Goal: Transaction & Acquisition: Purchase product/service

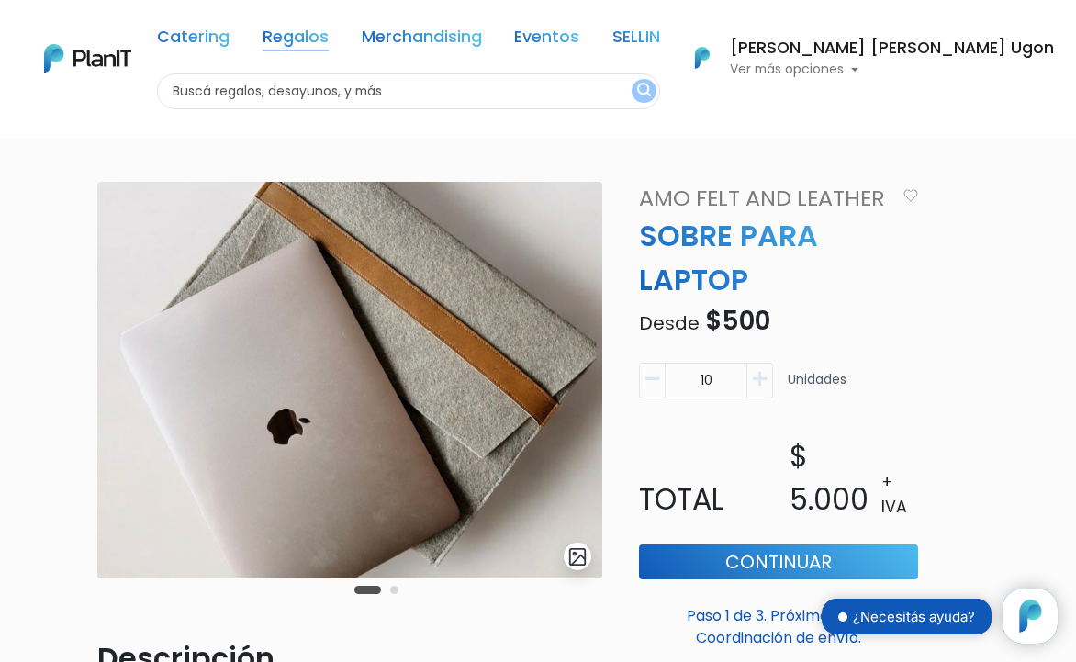
click at [329, 39] on link "Regalos" at bounding box center [296, 40] width 66 height 22
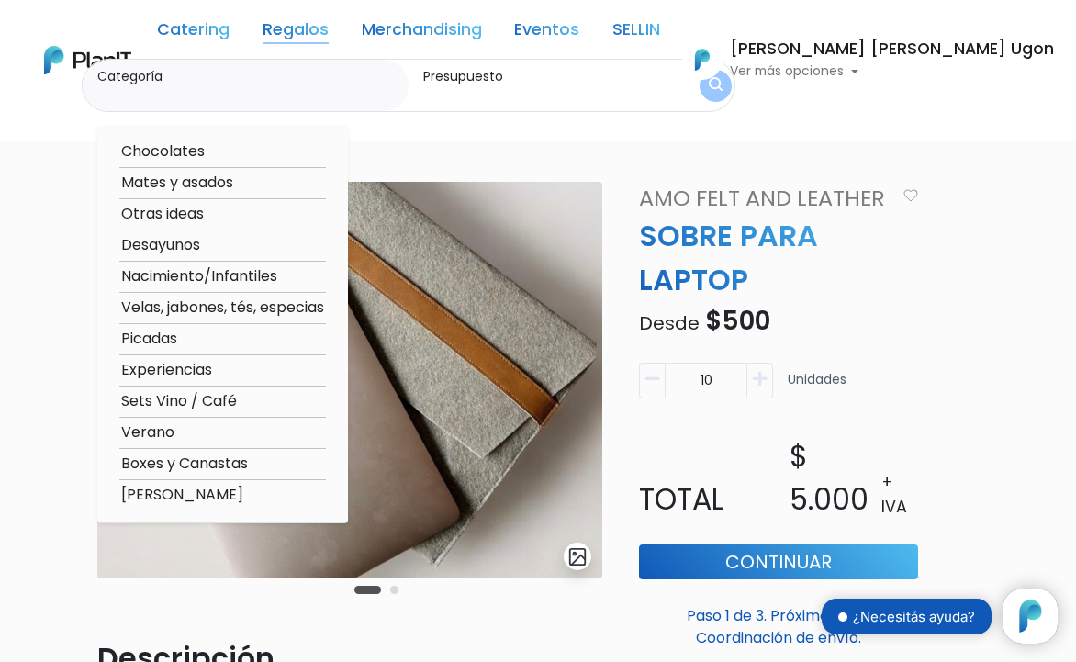
click at [329, 30] on link "Regalos" at bounding box center [296, 33] width 66 height 22
click at [87, 60] on img at bounding box center [87, 60] width 87 height 28
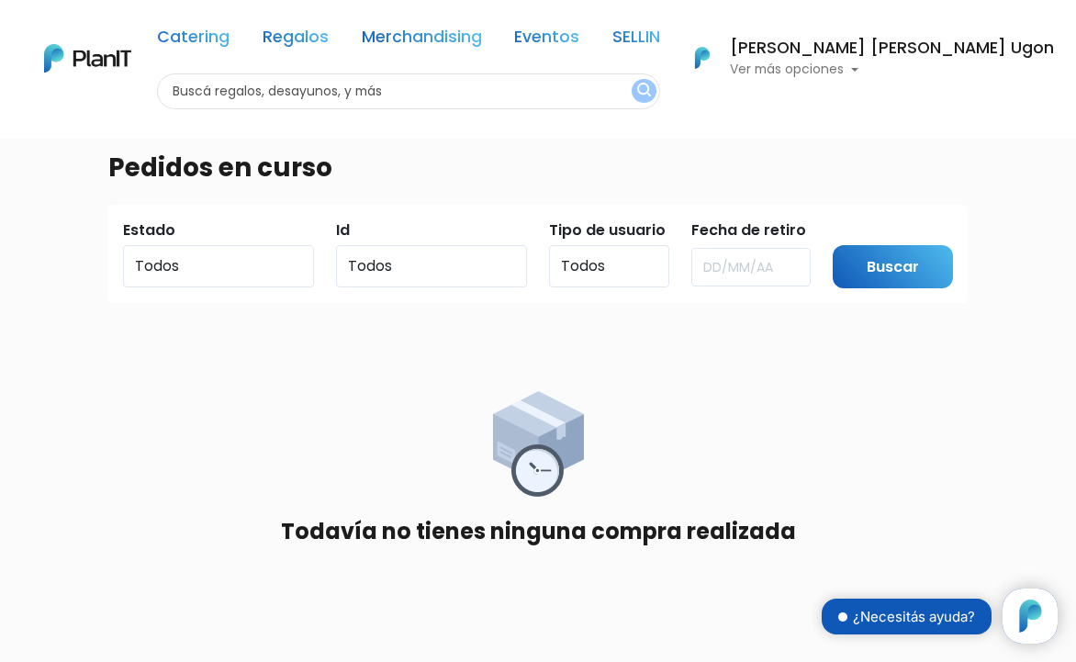
scroll to position [186, 0]
click at [329, 45] on link "Regalos" at bounding box center [296, 40] width 66 height 22
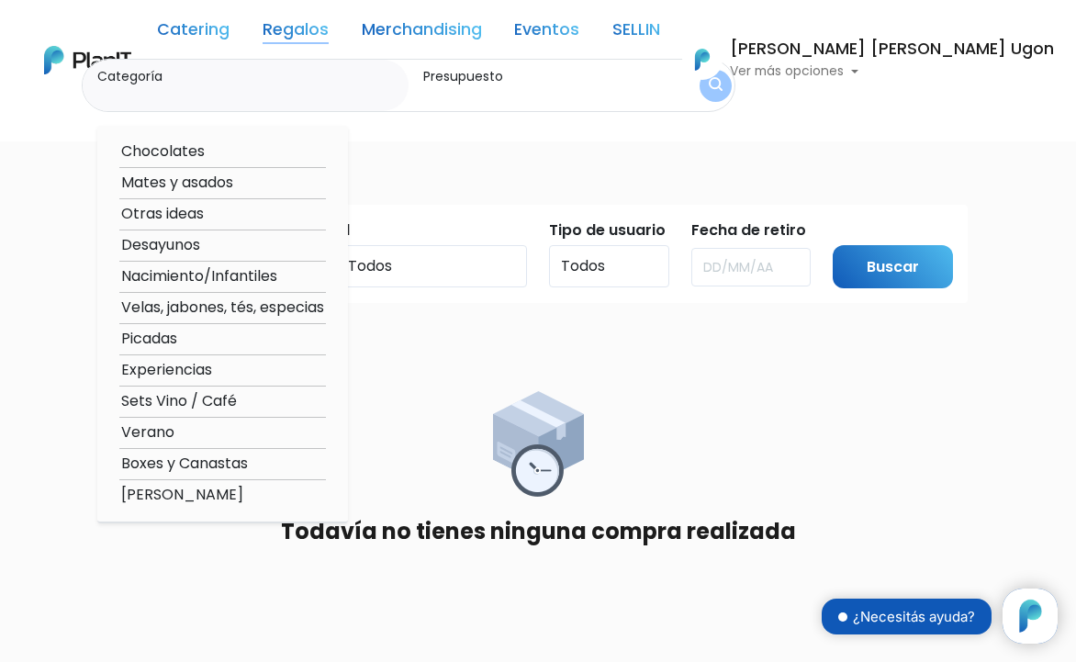
click at [329, 31] on link "Regalos" at bounding box center [296, 33] width 66 height 22
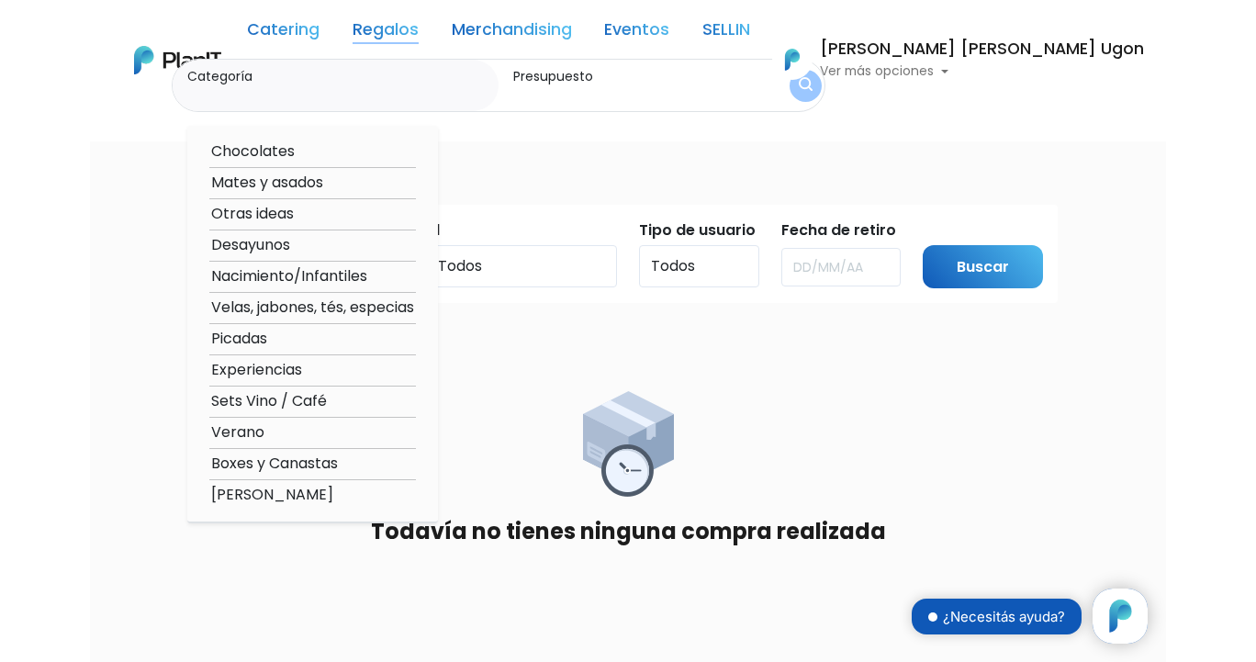
scroll to position [0, 0]
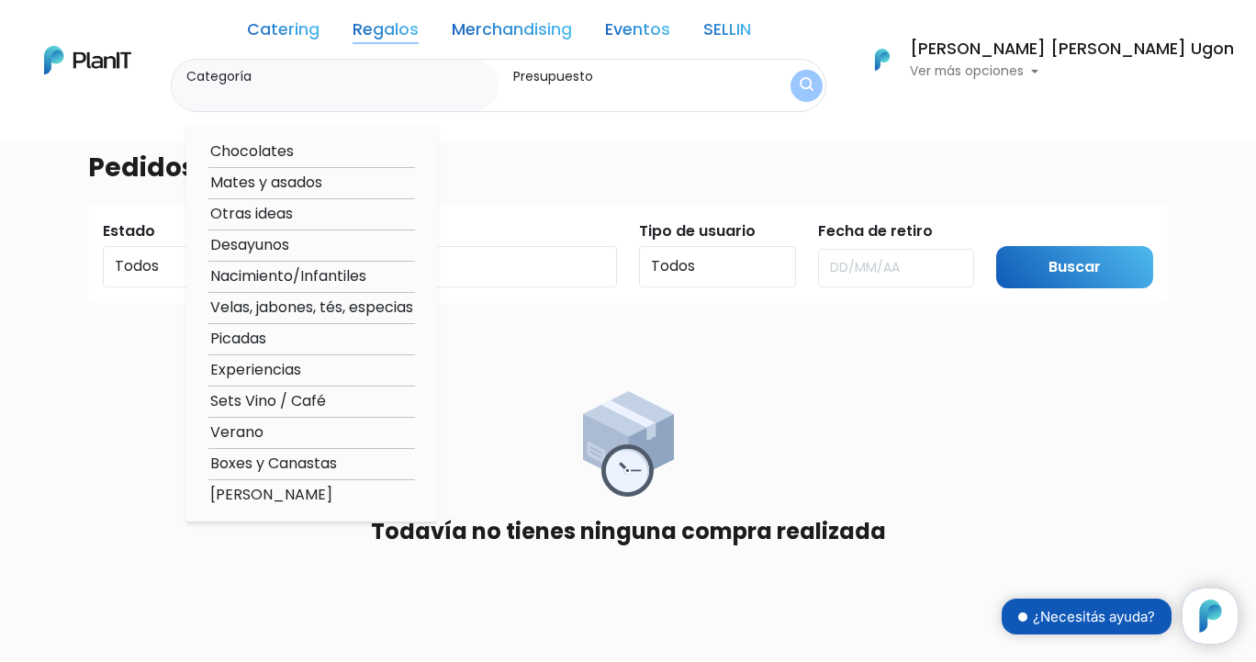
click at [114, 66] on img at bounding box center [87, 60] width 87 height 28
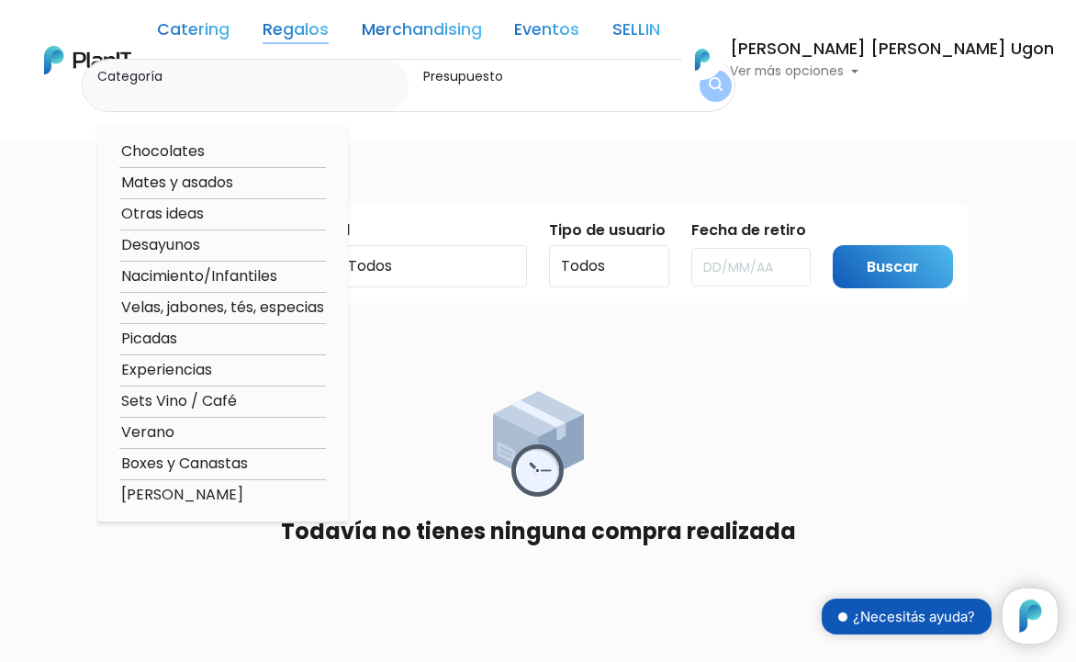
scroll to position [186, 0]
click at [329, 32] on link "Regalos" at bounding box center [296, 33] width 66 height 22
click at [201, 73] on label "Categoría" at bounding box center [249, 76] width 304 height 19
click at [201, 85] on input "Categoría" at bounding box center [249, 94] width 304 height 18
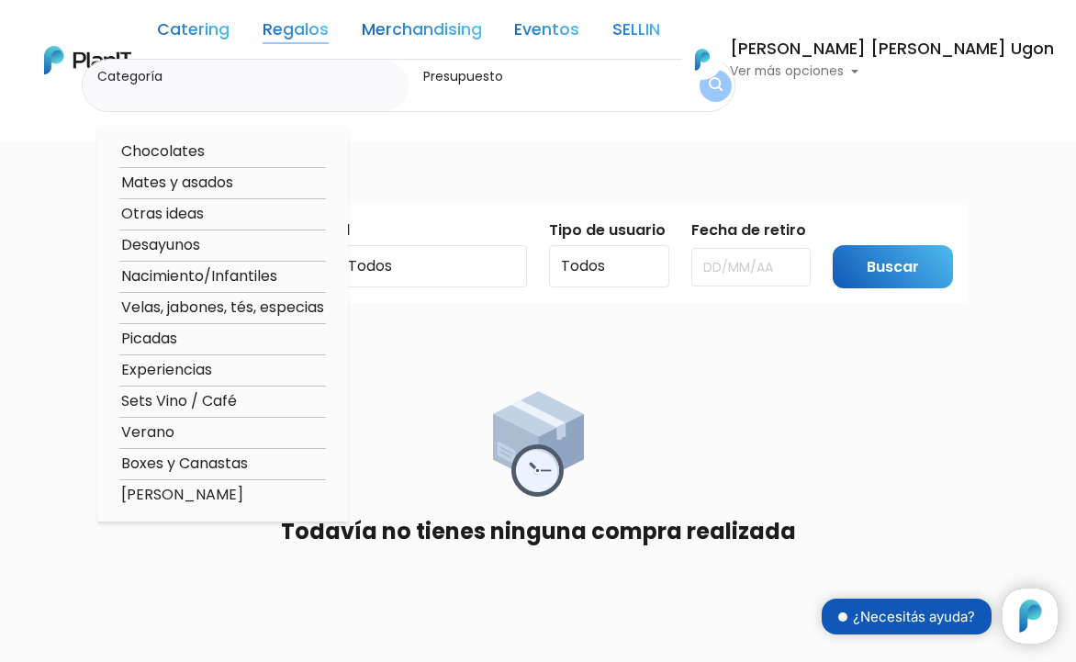
click at [84, 44] on link at bounding box center [87, 59] width 87 height 39
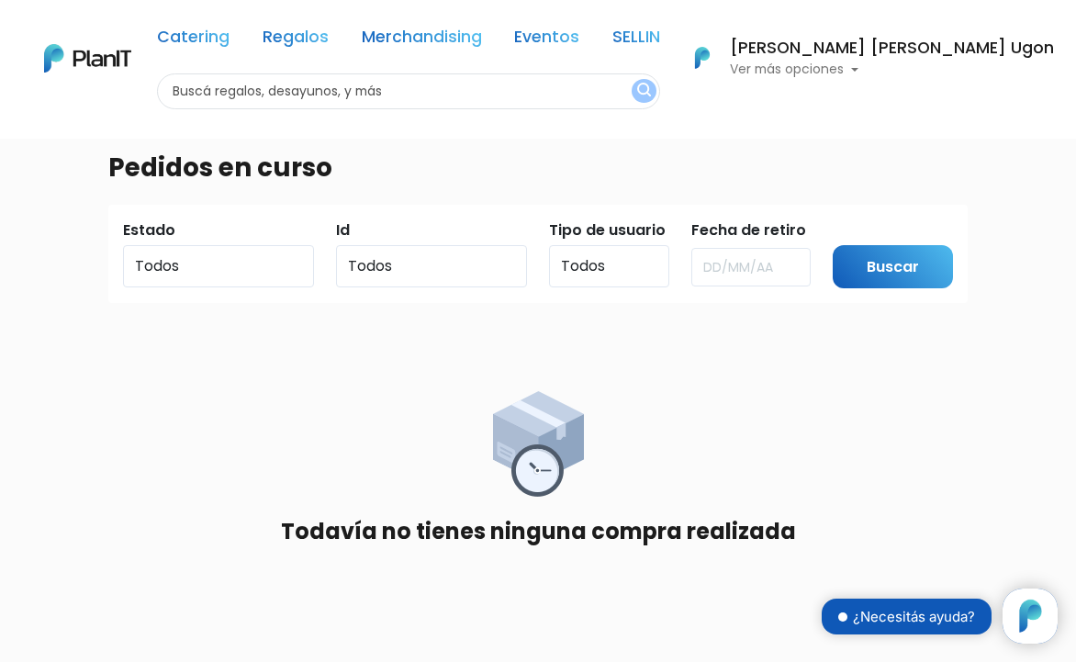
scroll to position [186, 0]
click at [105, 62] on img at bounding box center [87, 58] width 87 height 28
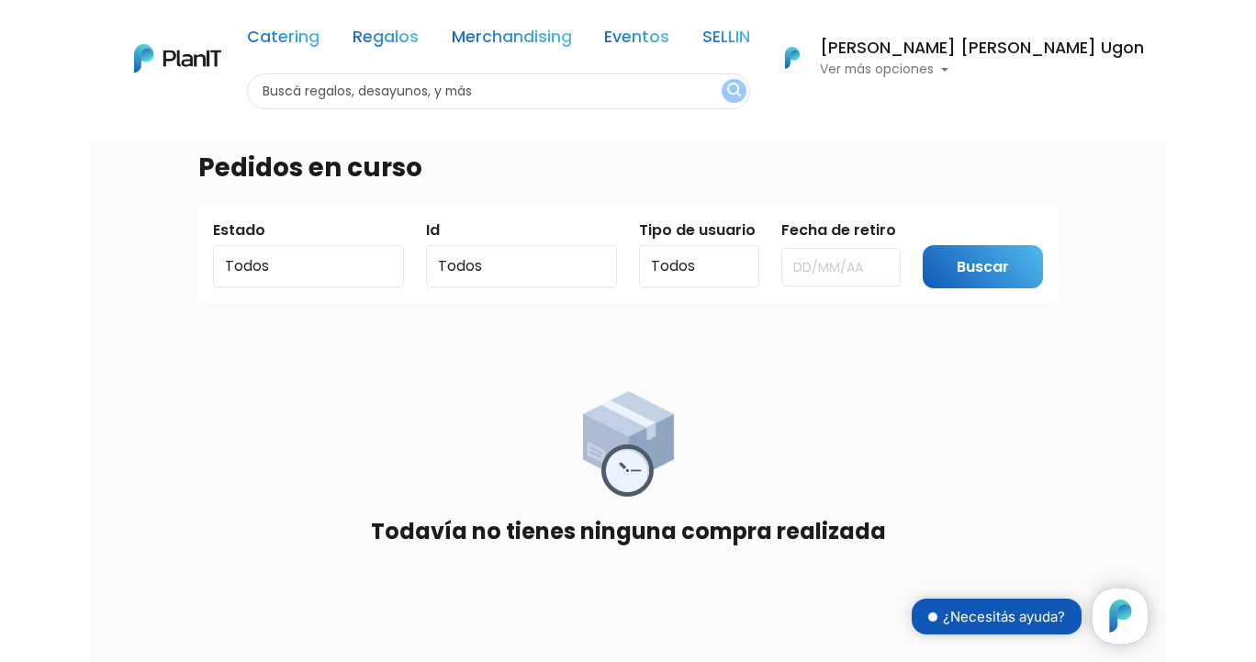
scroll to position [186, 0]
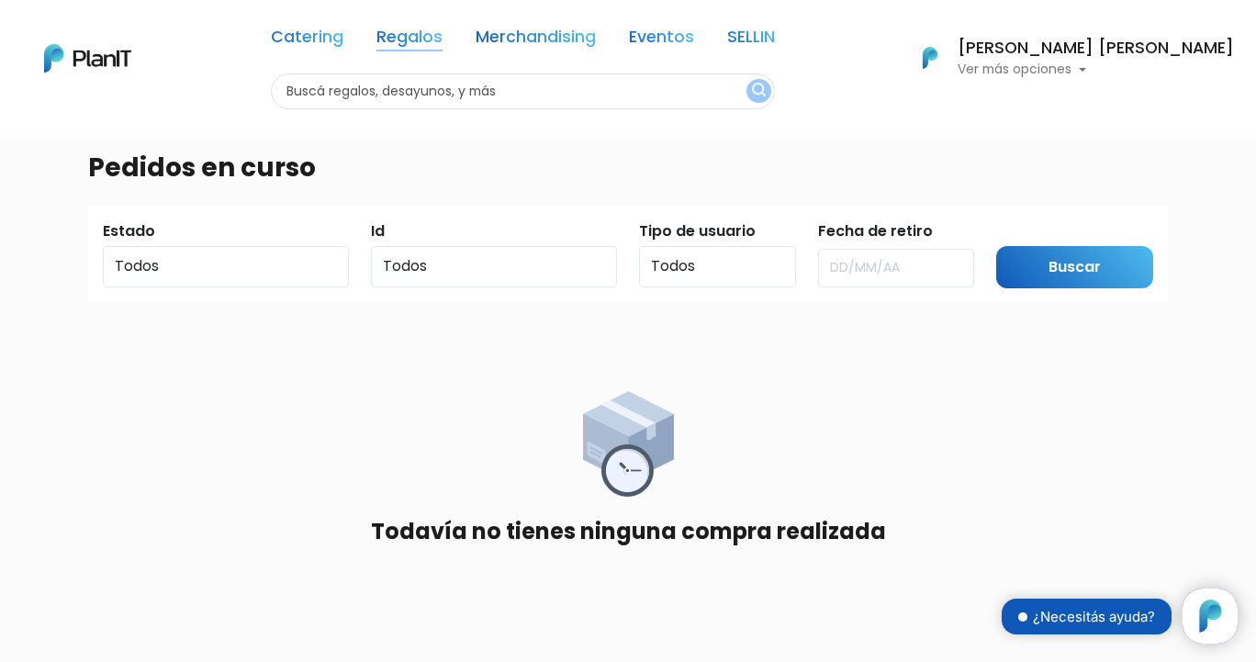
scroll to position [186, 0]
click at [1103, 48] on h6 "[PERSON_NAME] [PERSON_NAME]" at bounding box center [1095, 48] width 276 height 17
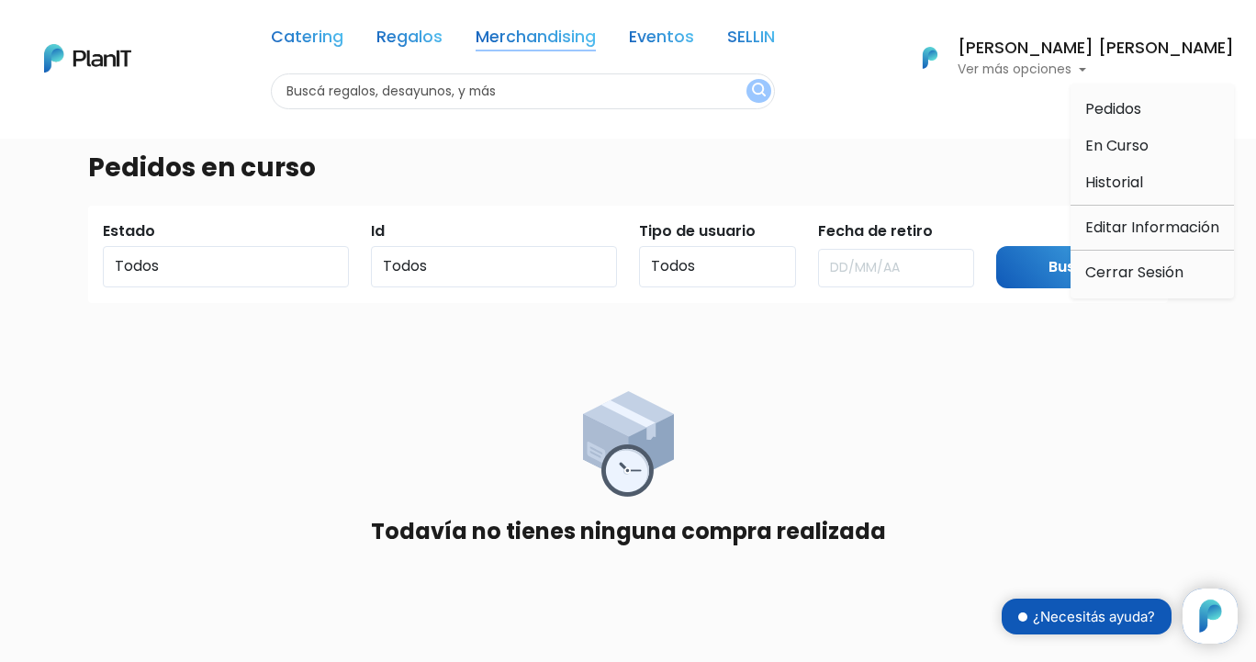
click at [583, 50] on link "Merchandising" at bounding box center [536, 40] width 120 height 22
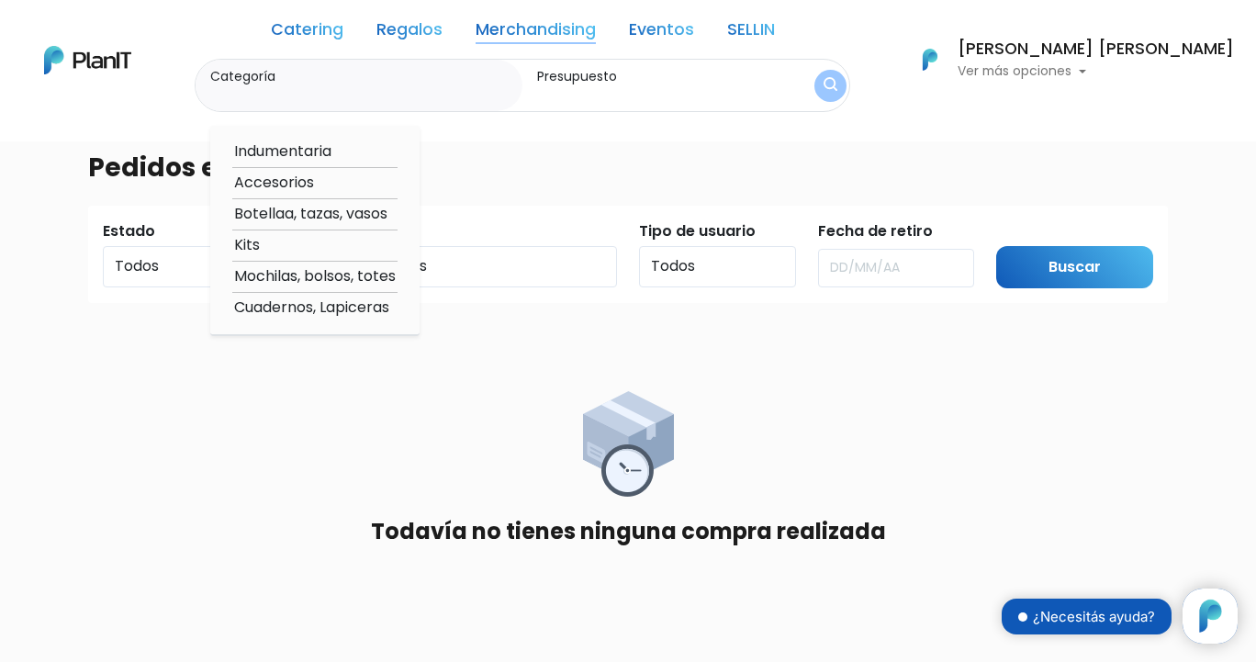
click at [565, 27] on link "Merchandising" at bounding box center [536, 33] width 120 height 22
click at [439, 38] on link "Regalos" at bounding box center [409, 33] width 66 height 22
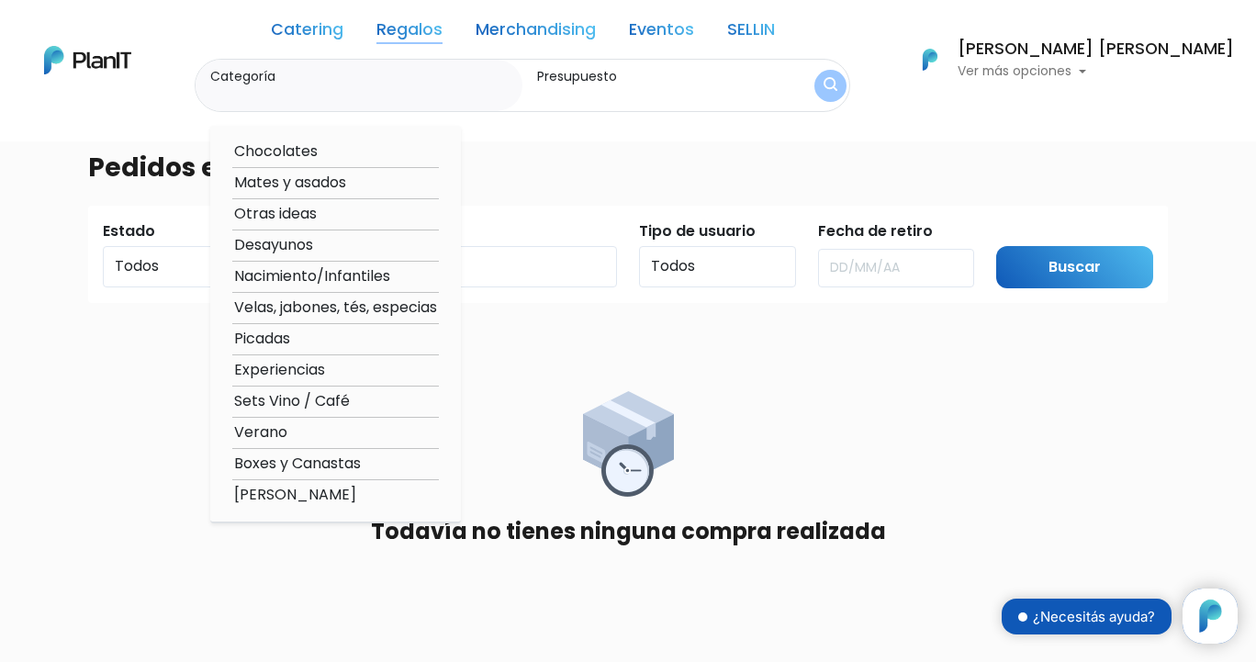
click at [342, 34] on link "Catering" at bounding box center [307, 33] width 73 height 22
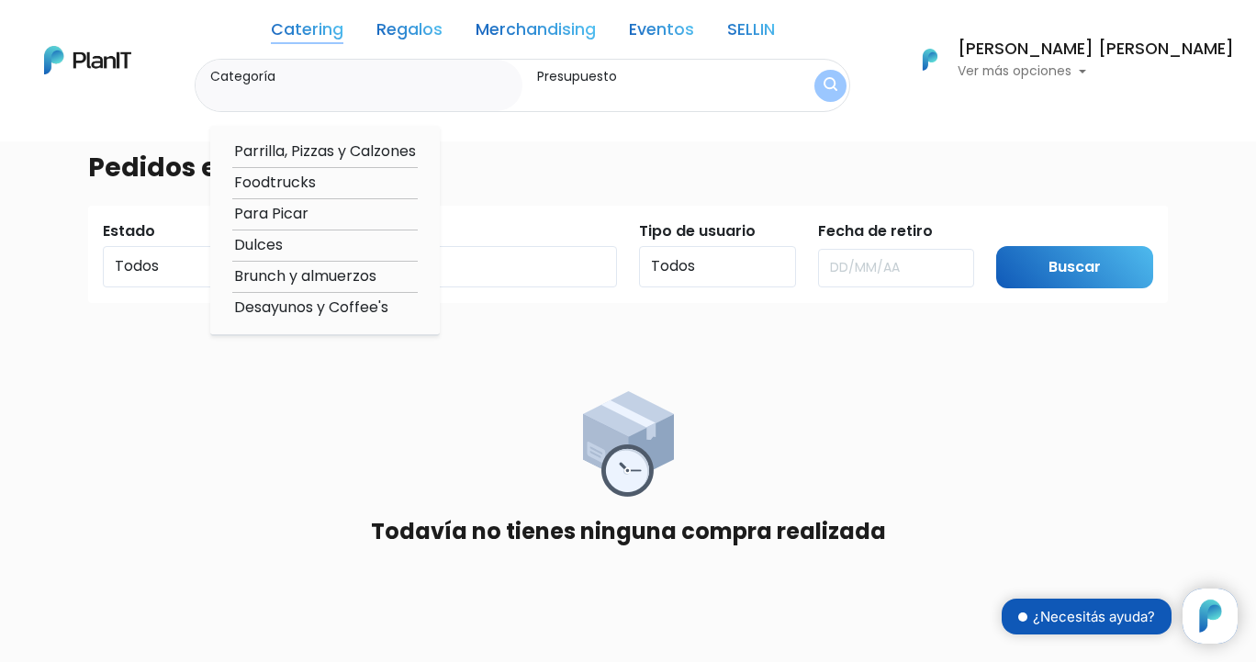
scroll to position [0, 0]
click at [109, 62] on img at bounding box center [87, 60] width 87 height 28
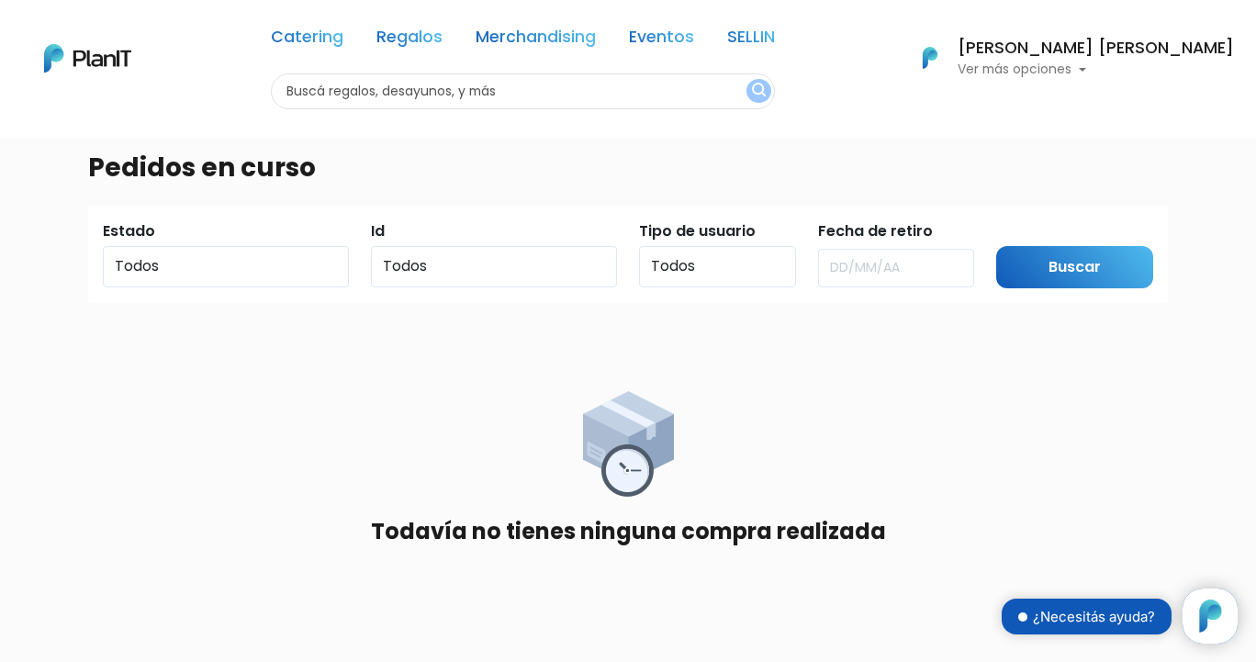
scroll to position [186, 0]
click at [1113, 71] on p "Ver más opciones" at bounding box center [1095, 69] width 276 height 13
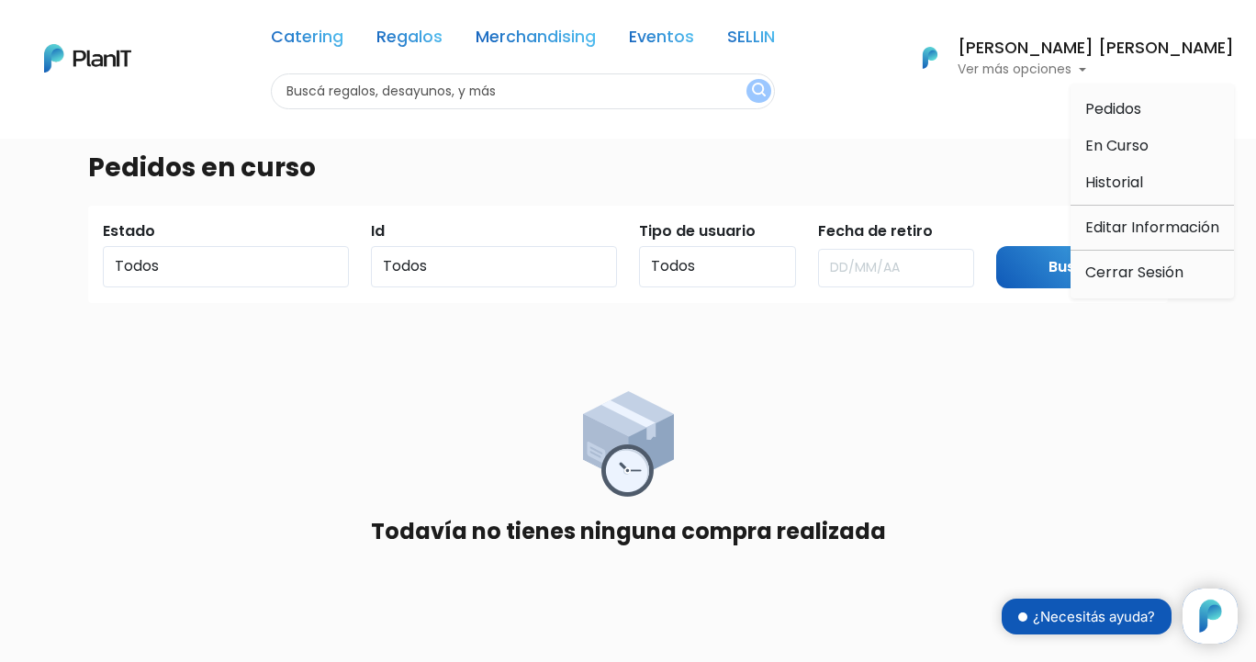
click at [998, 177] on div "Pedidos en curso Estado Todos Pendiente Confirmado Pago Id Todos Tipo de usuari…" at bounding box center [628, 469] width 1102 height 662
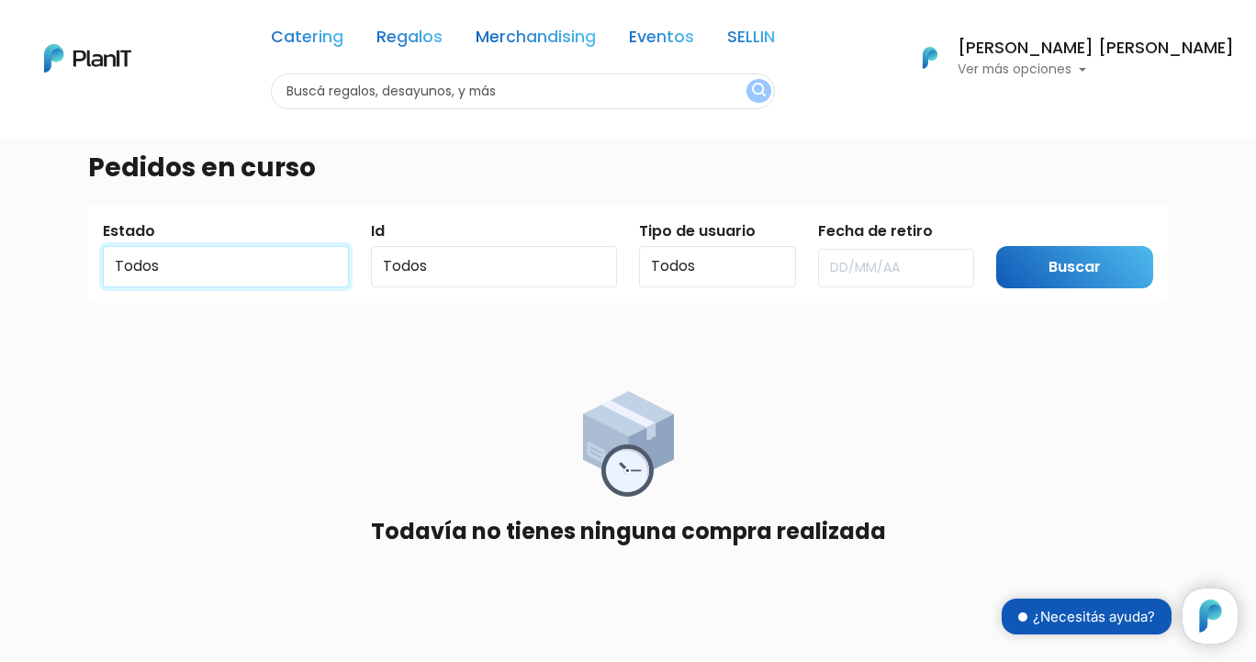
click at [164, 279] on select "Todos Pendiente Confirmado Pago" at bounding box center [226, 266] width 246 height 41
click at [383, 94] on input "text" at bounding box center [523, 91] width 504 height 36
type input "amo"
click at [771, 90] on button "submit" at bounding box center [758, 91] width 25 height 24
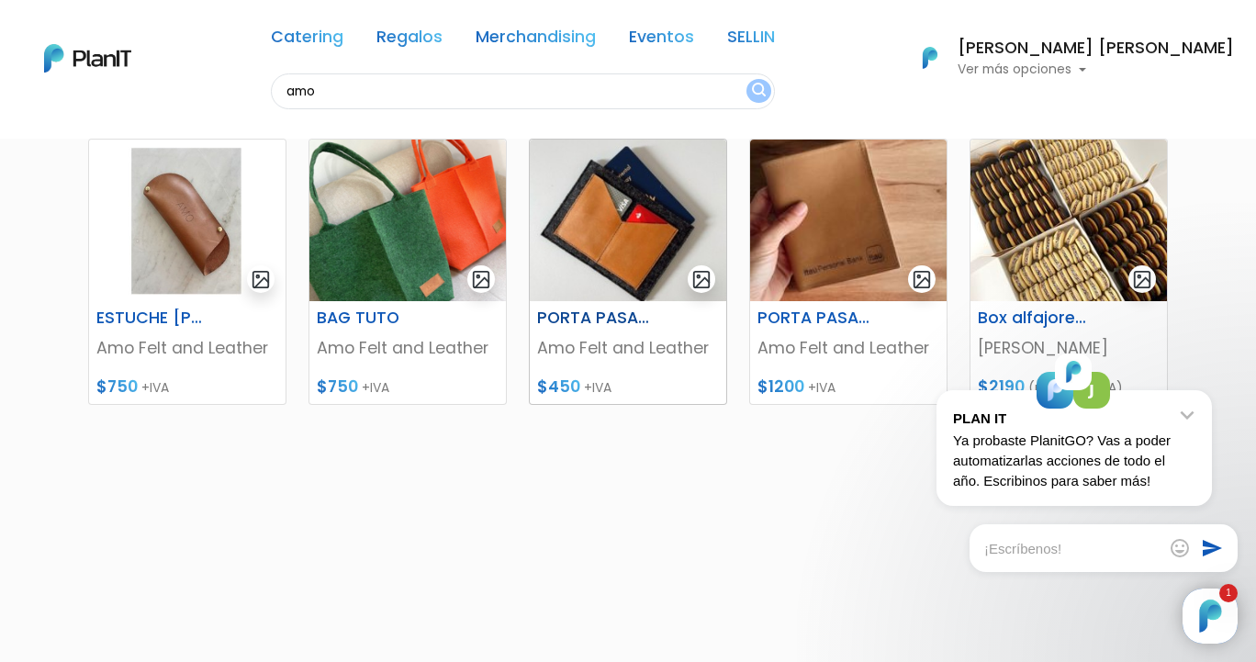
scroll to position [804, 0]
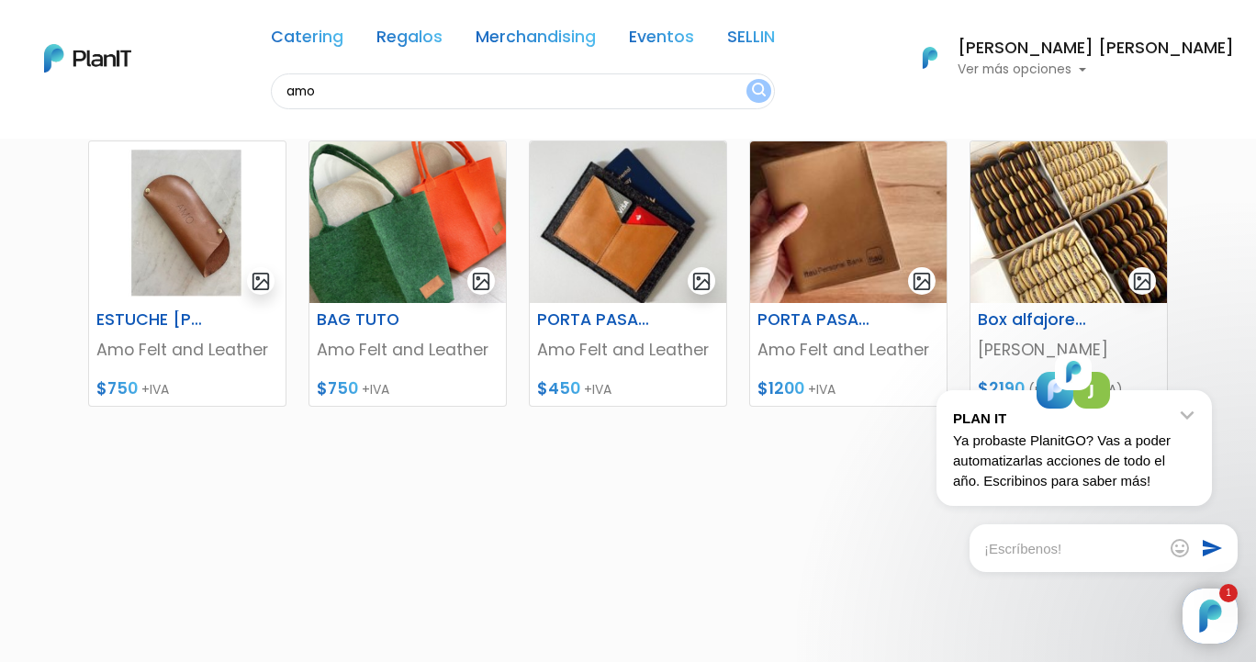
click at [1102, 466] on p "Ya probaste PlanitGO? Vas a poder automatizarlas acciones de todo el año. Escri…" at bounding box center [1074, 461] width 242 height 61
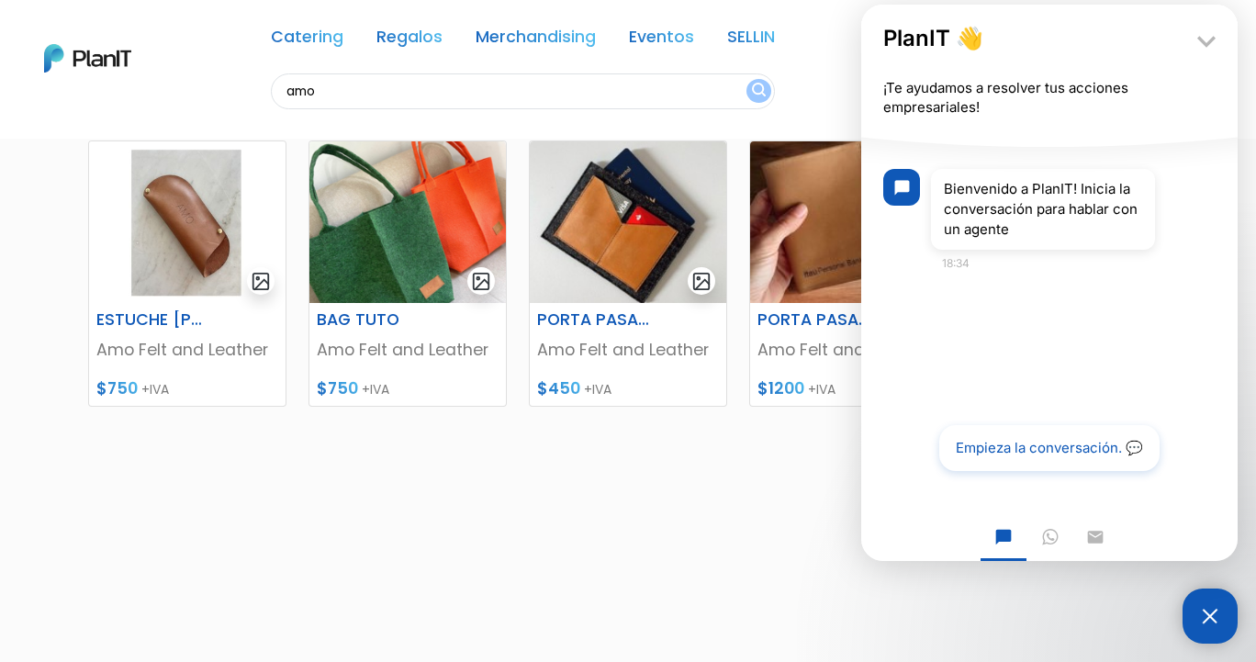
click at [659, 554] on div "FELT DESK MAT Amo Felt and Leather $750 +IVA SOBRE KLOTS Amo Felt and Leather $…" at bounding box center [628, 73] width 1102 height 1062
click at [1208, 39] on icon "keyboard_arrow_down" at bounding box center [1206, 41] width 37 height 37
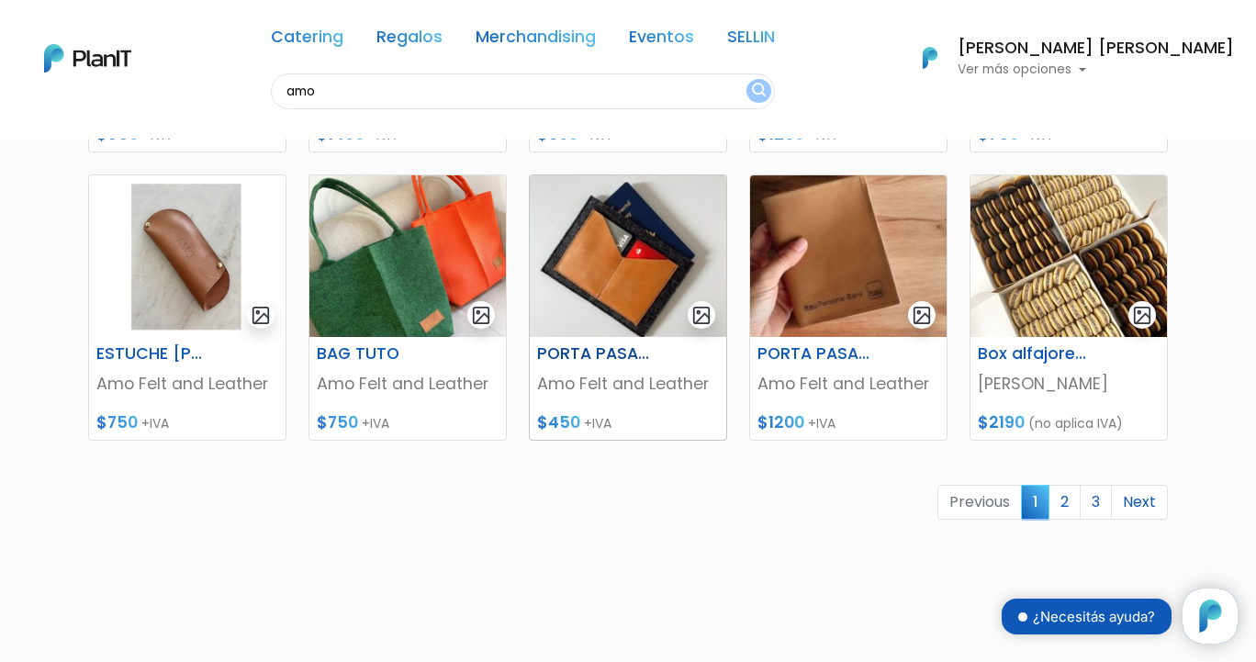
scroll to position [767, 0]
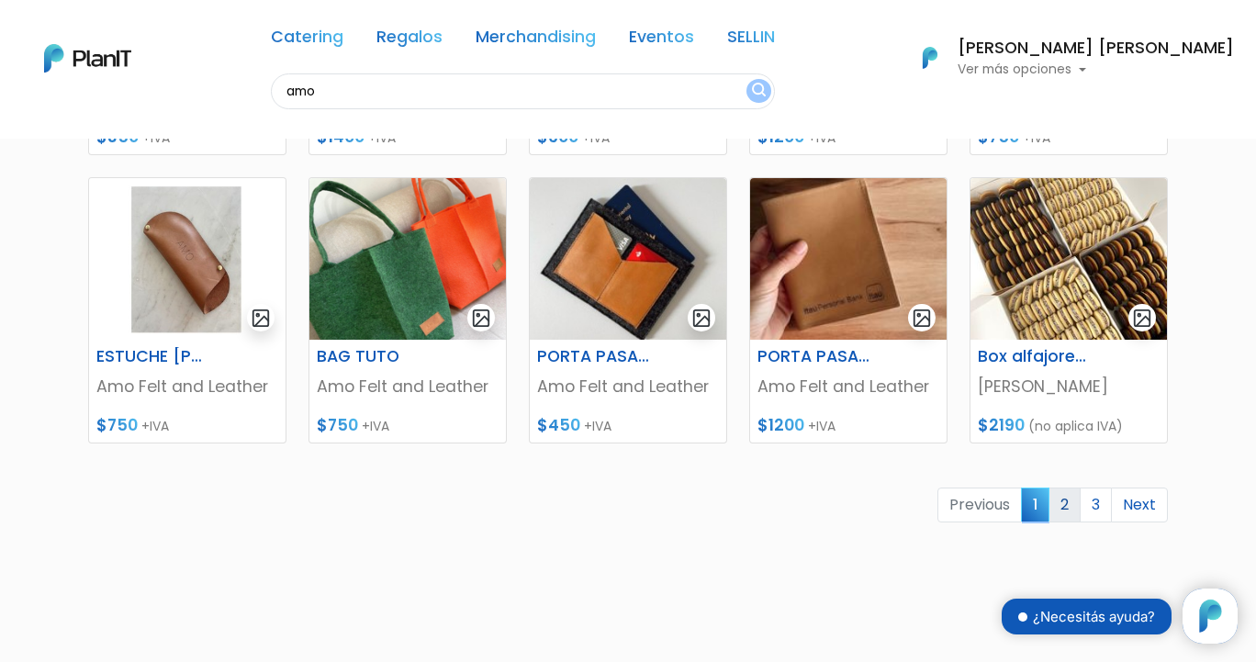
click at [1072, 511] on link "2" at bounding box center [1064, 504] width 32 height 35
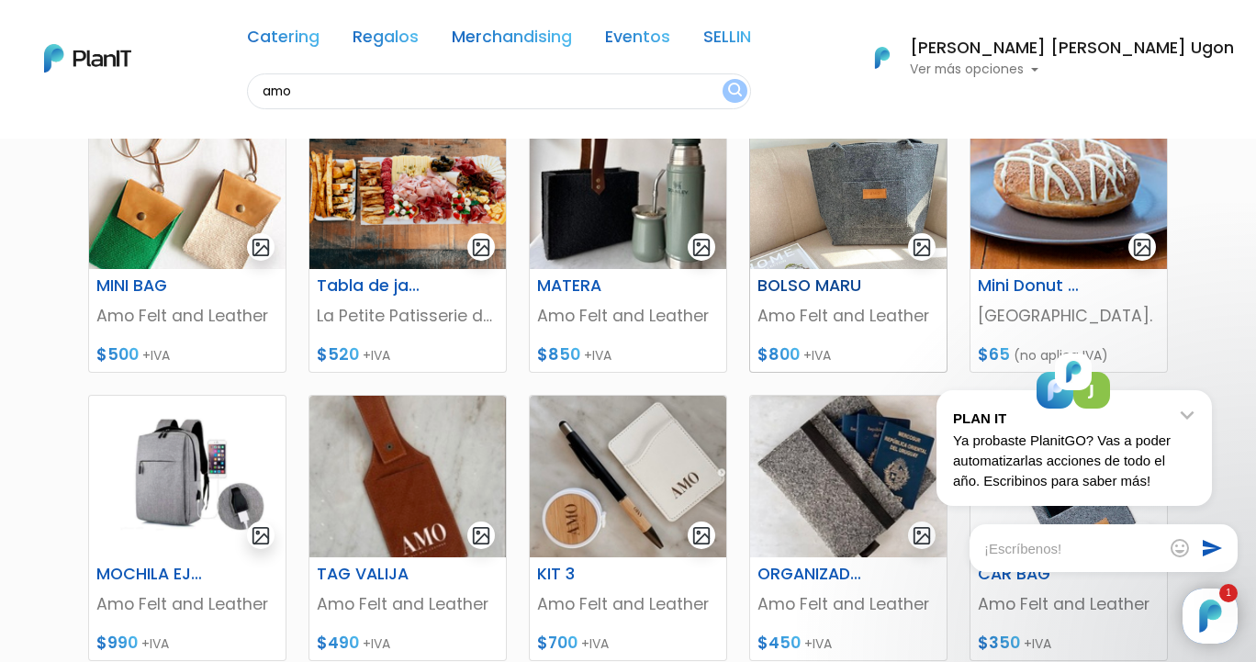
click at [819, 203] on img at bounding box center [848, 188] width 196 height 162
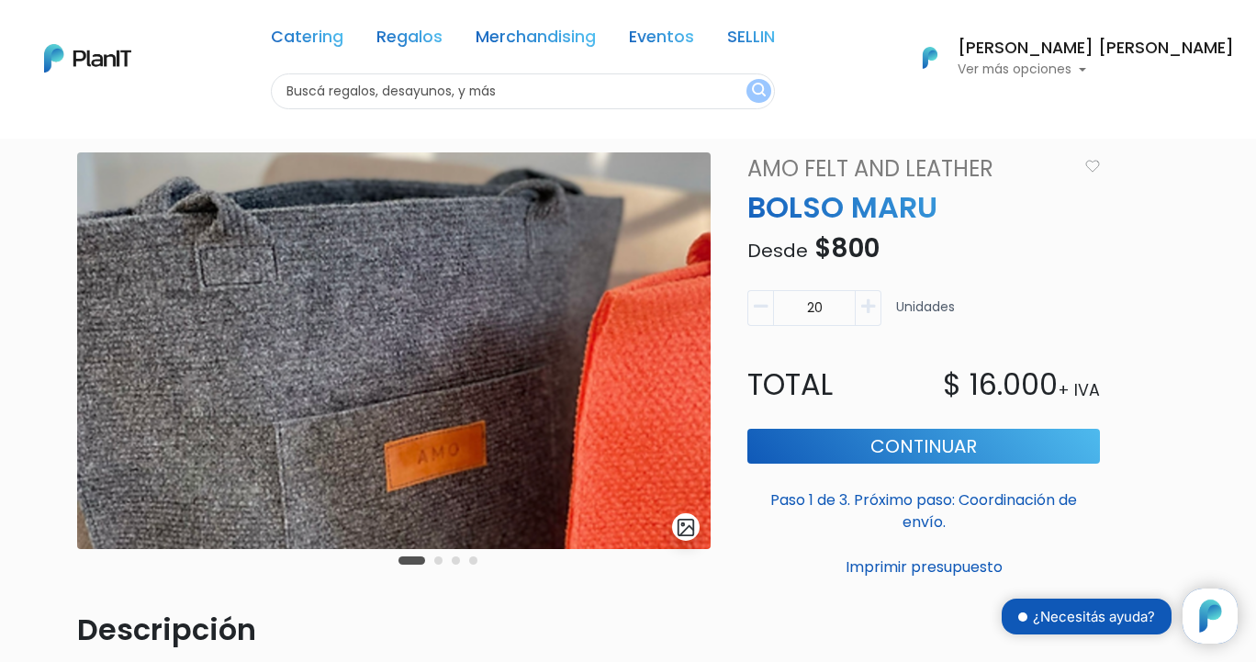
scroll to position [104, 0]
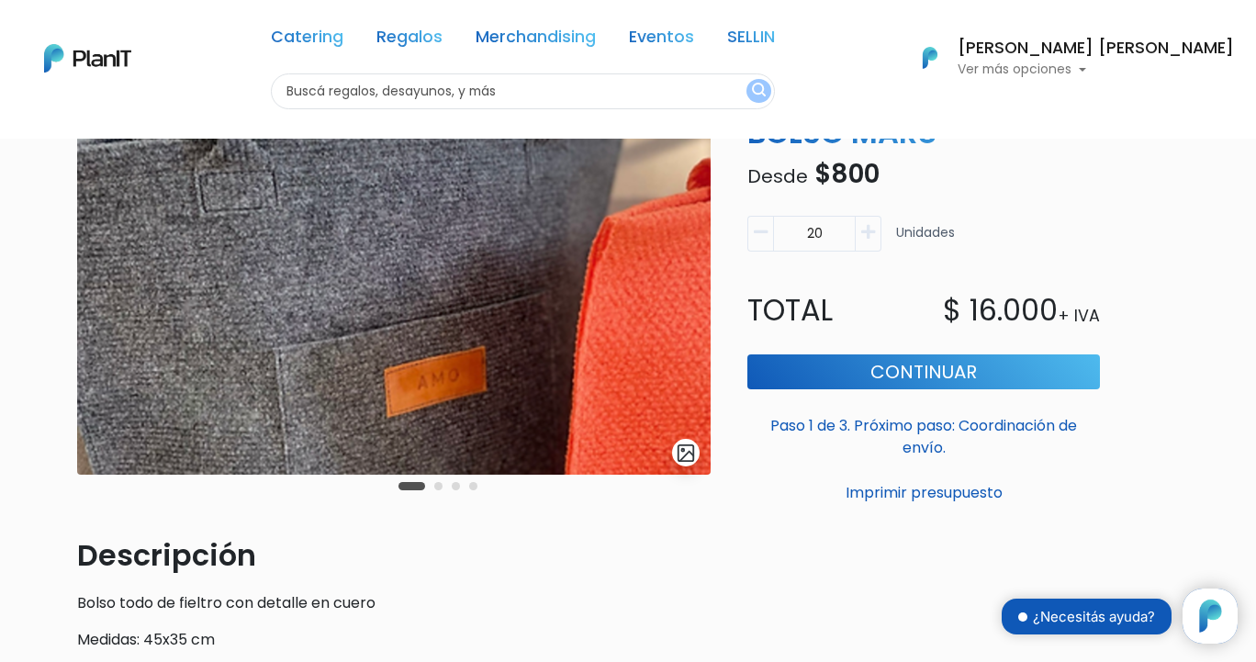
click at [577, 351] on img at bounding box center [393, 276] width 633 height 397
click at [441, 484] on button "Carousel Page 2" at bounding box center [438, 486] width 8 height 8
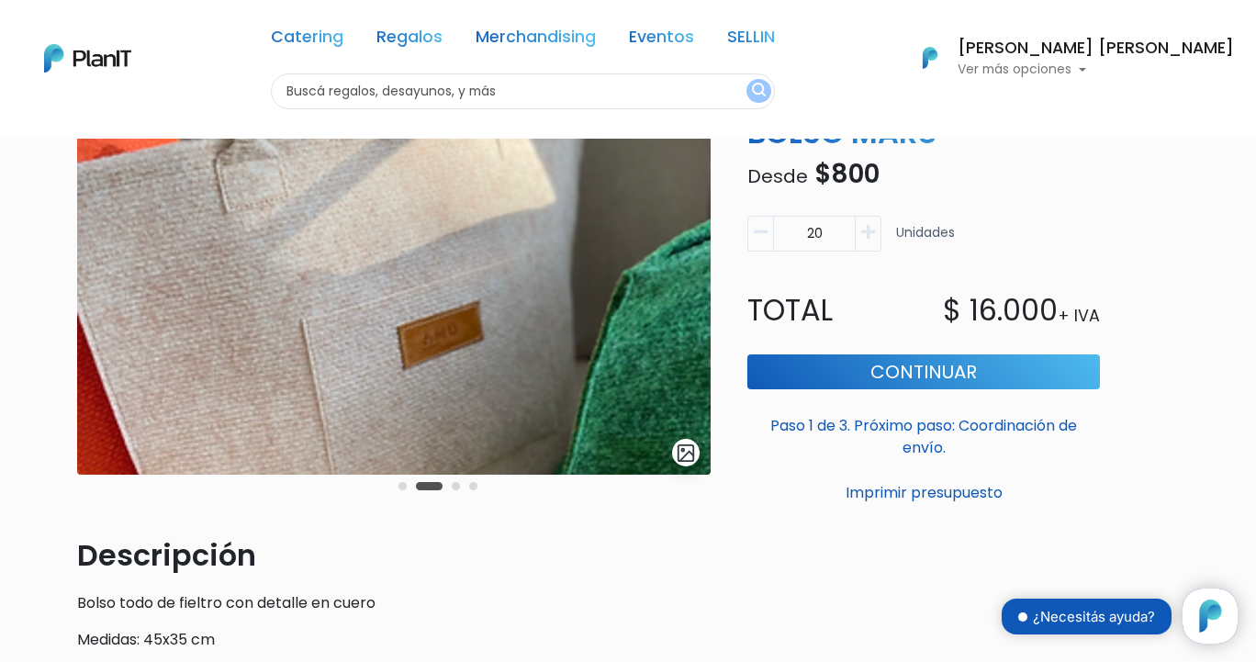
click at [458, 483] on button "Carousel Page 3" at bounding box center [456, 486] width 8 height 8
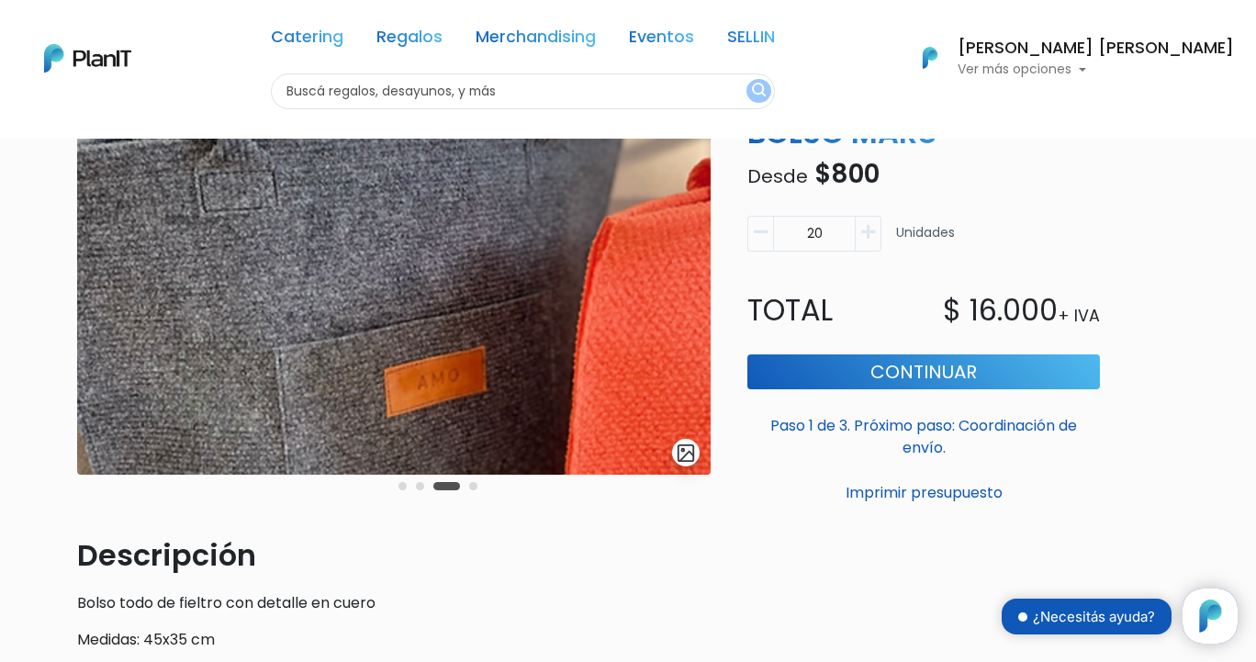
click at [473, 488] on button "Carousel Page 4" at bounding box center [473, 486] width 8 height 8
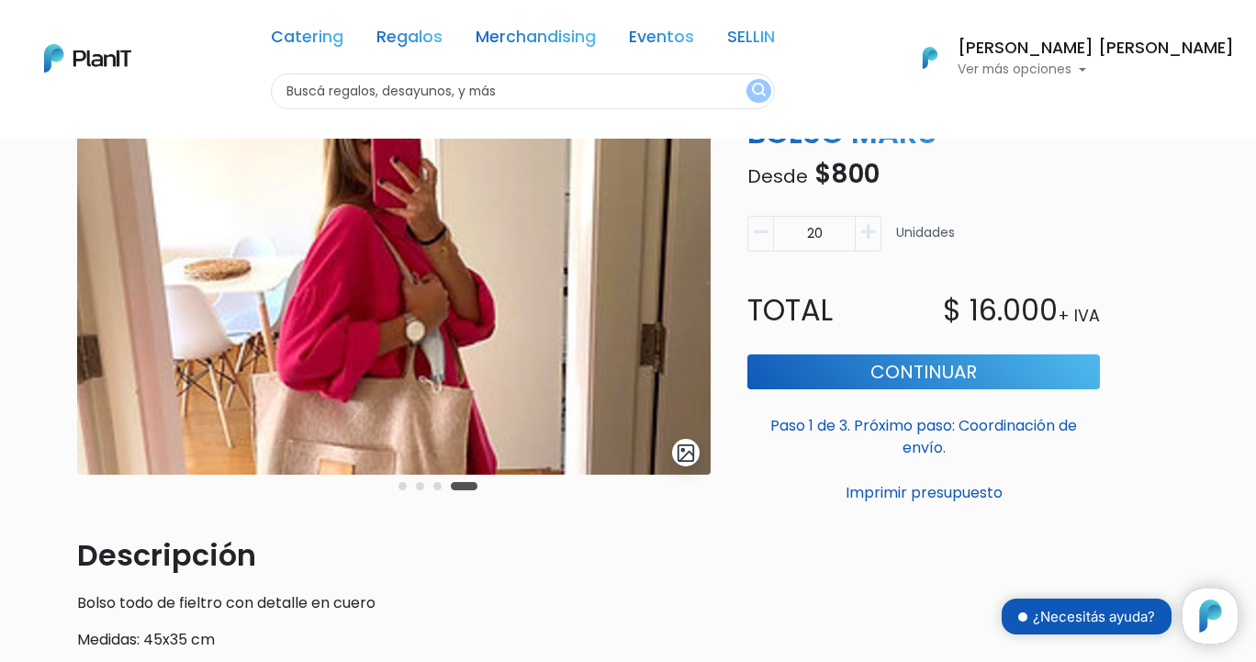
click at [400, 490] on div "Carousel Pagination" at bounding box center [438, 486] width 88 height 22
click at [400, 482] on button "Carousel Page 1" at bounding box center [402, 486] width 8 height 8
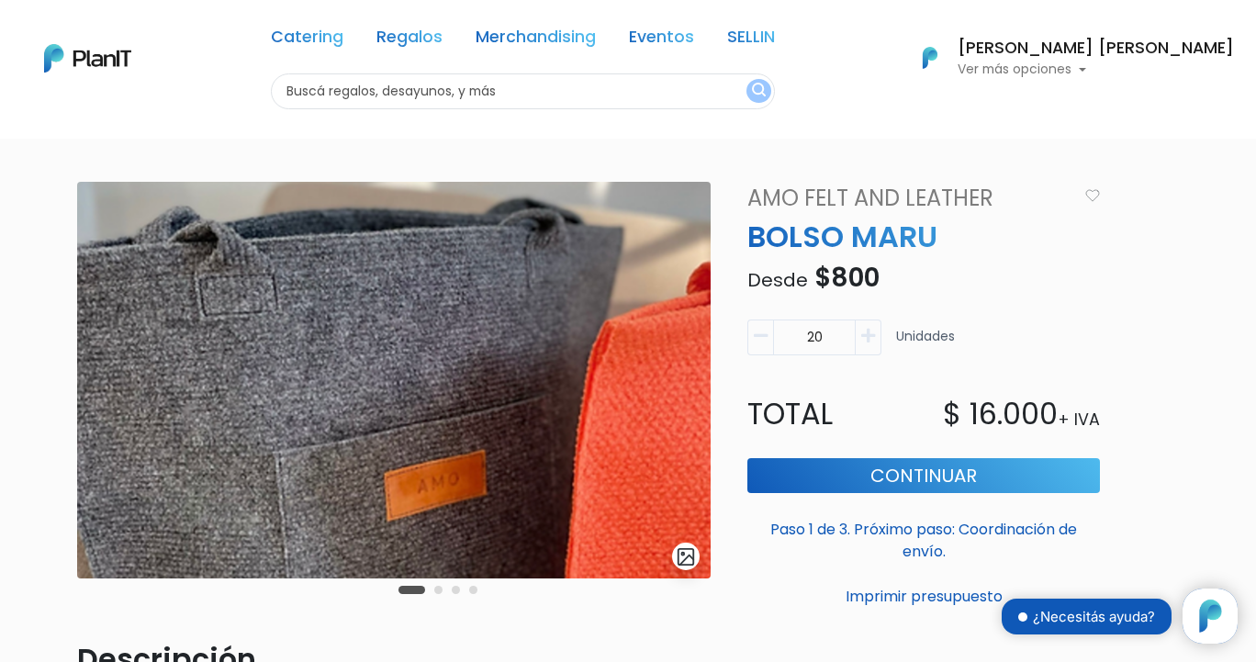
scroll to position [0, 0]
